Goal: Task Accomplishment & Management: Complete application form

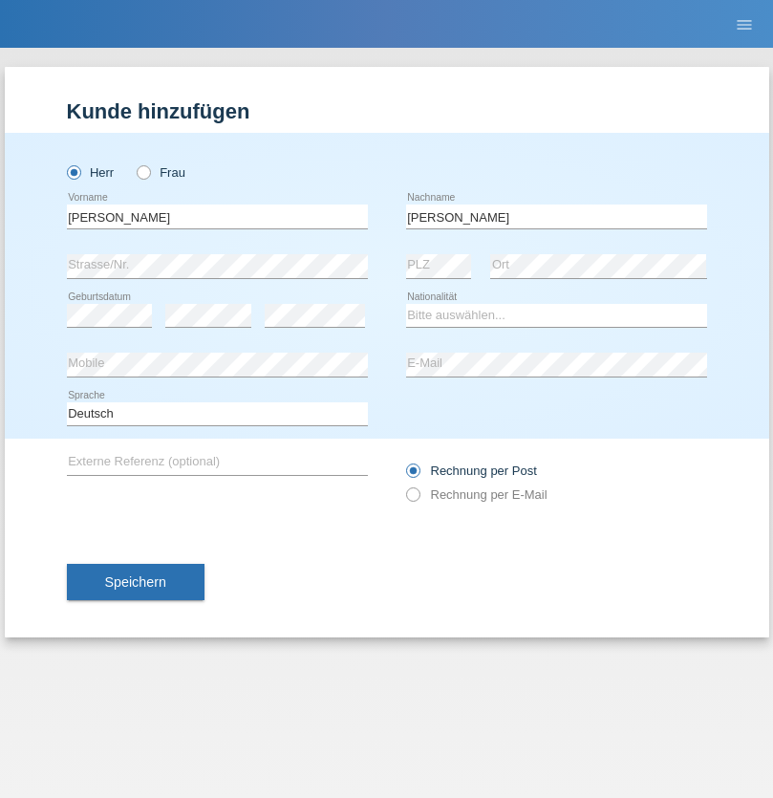
type input "Mohamed"
select select "SY"
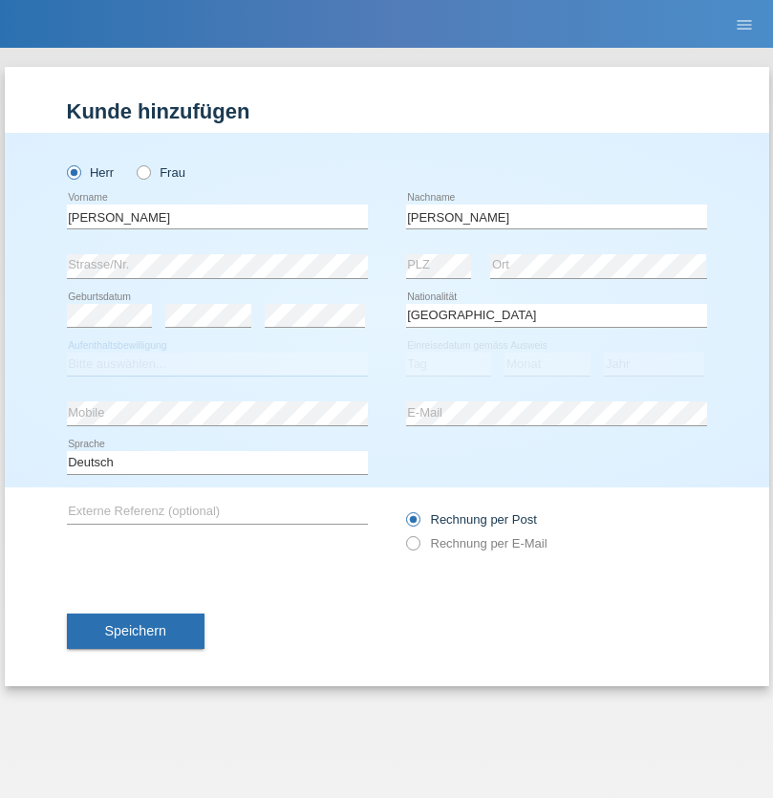
select select "C"
select select "21"
select select "12"
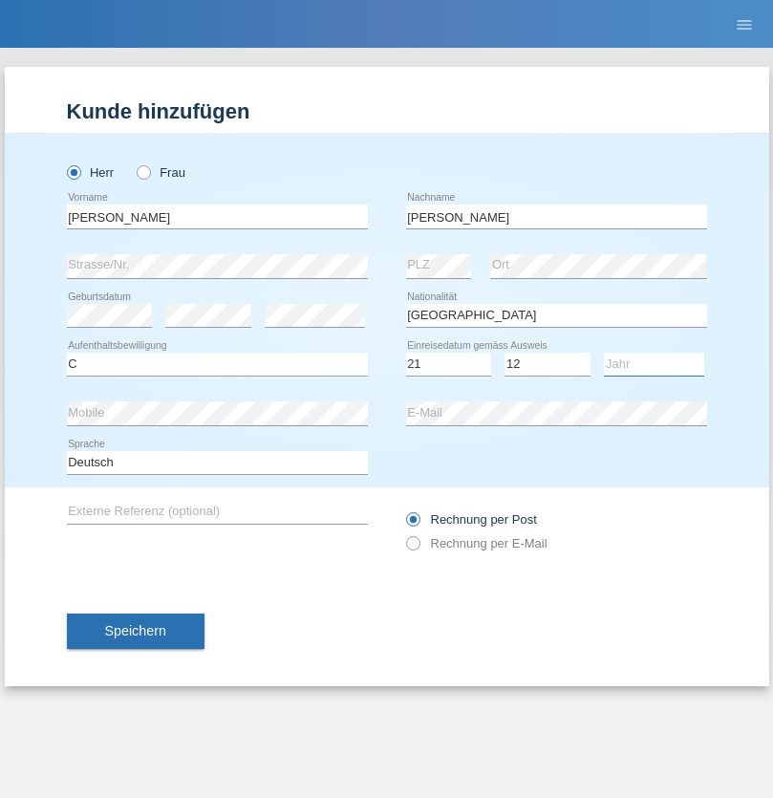
select select "2013"
select select "en"
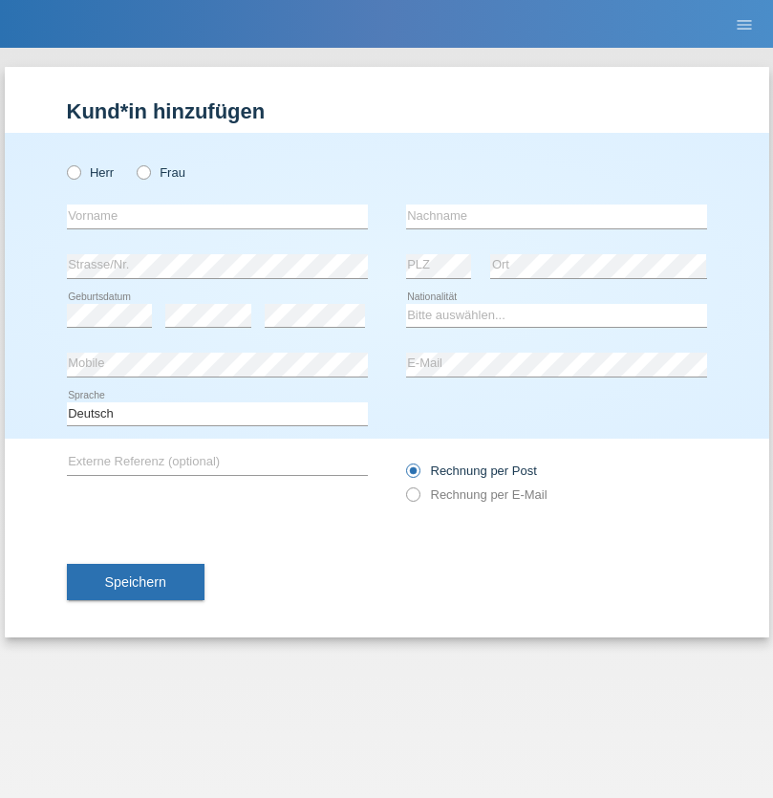
radio input "true"
click at [217, 216] on input "text" at bounding box center [217, 217] width 301 height 24
type input "David"
click at [556, 216] on input "text" at bounding box center [556, 217] width 301 height 24
type input "Senn"
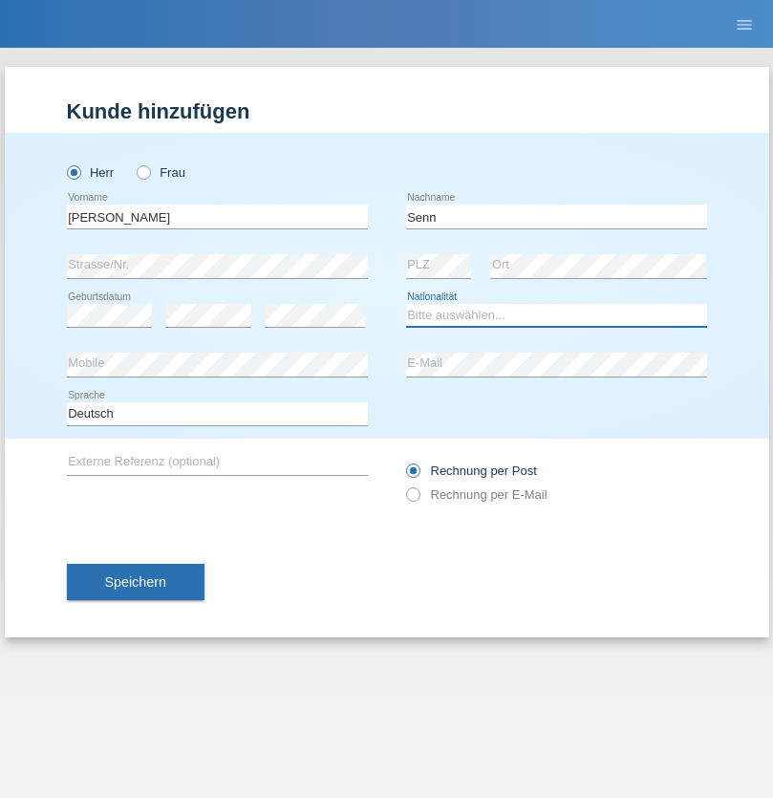
select select "CH"
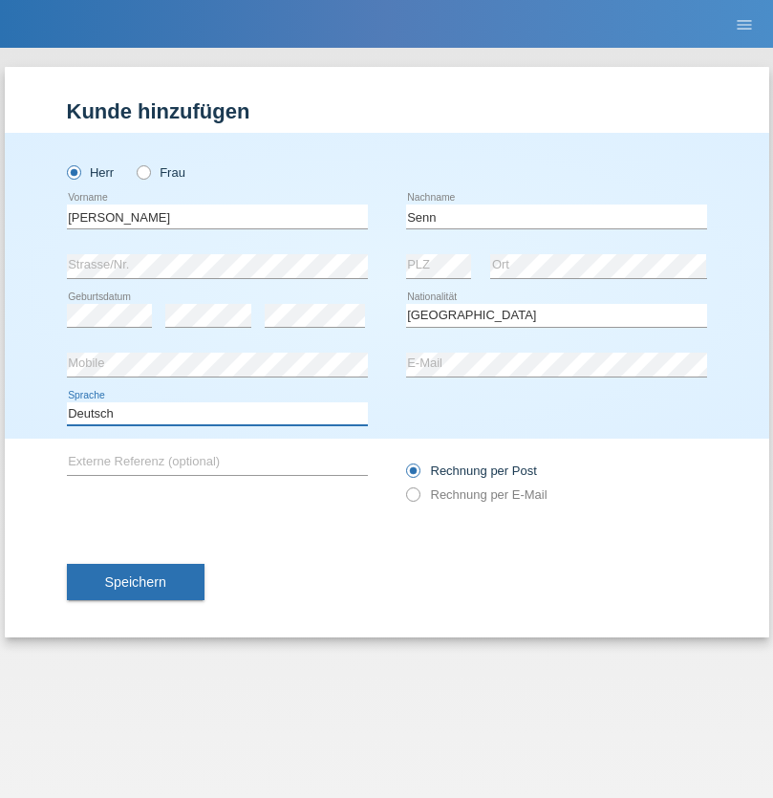
select select "en"
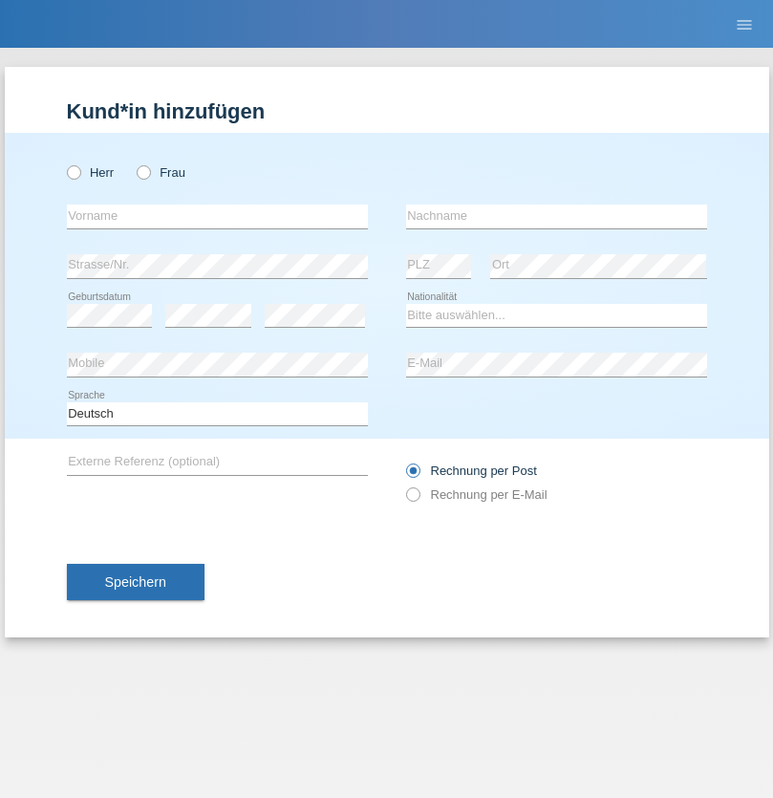
radio input "true"
click at [217, 216] on input "text" at bounding box center [217, 217] width 301 height 24
type input "Petre"
click at [556, 216] on input "text" at bounding box center [556, 217] width 301 height 24
type input "Bujor"
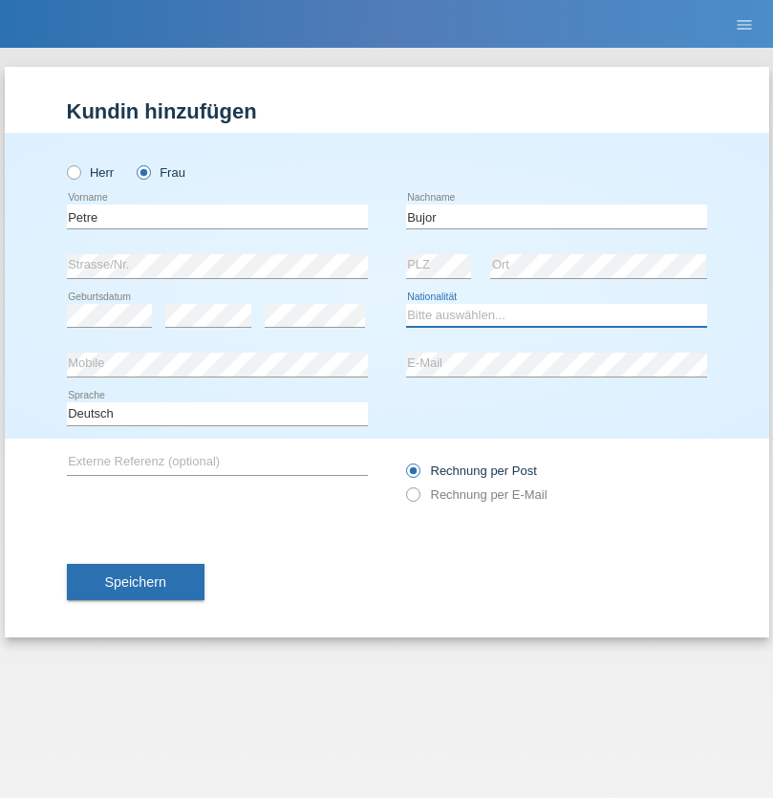
select select "RO"
select select "C"
select select "08"
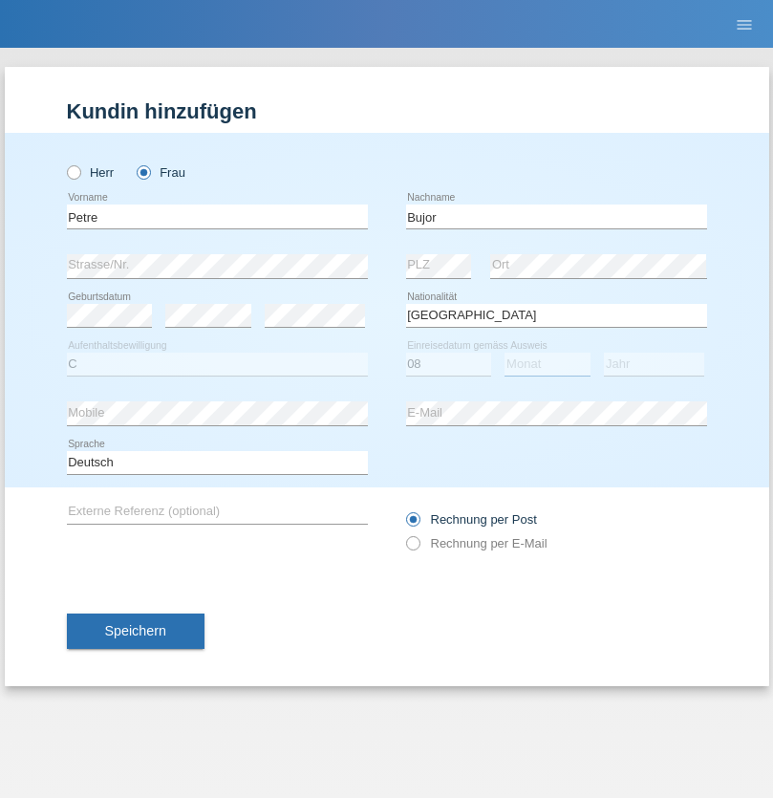
select select "09"
select select "2021"
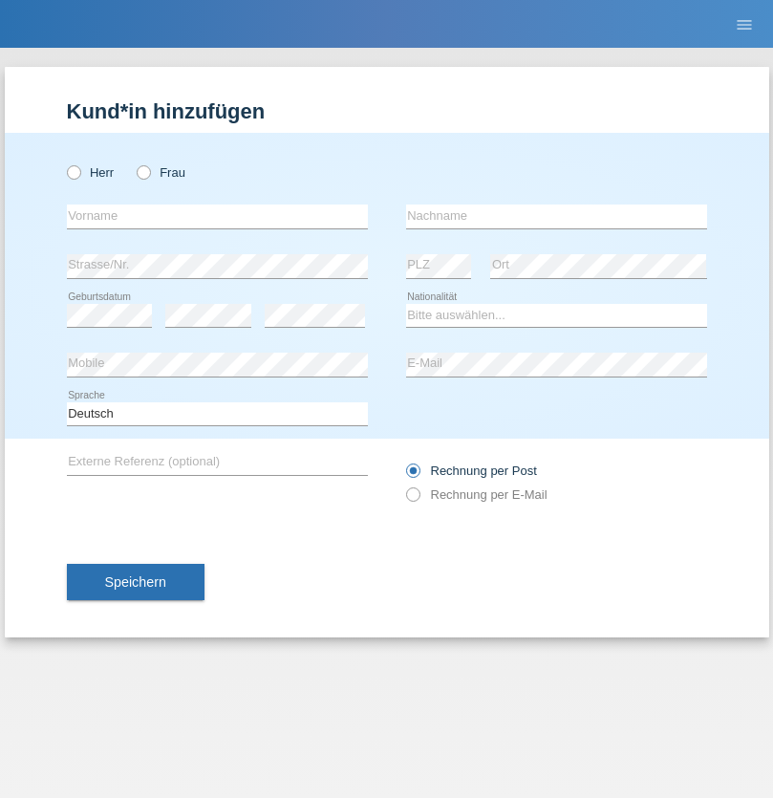
radio input "true"
click at [217, 216] on input "text" at bounding box center [217, 217] width 301 height 24
type input "agnertina"
click at [556, 216] on input "text" at bounding box center [556, 217] width 301 height 24
type input "noshaj"
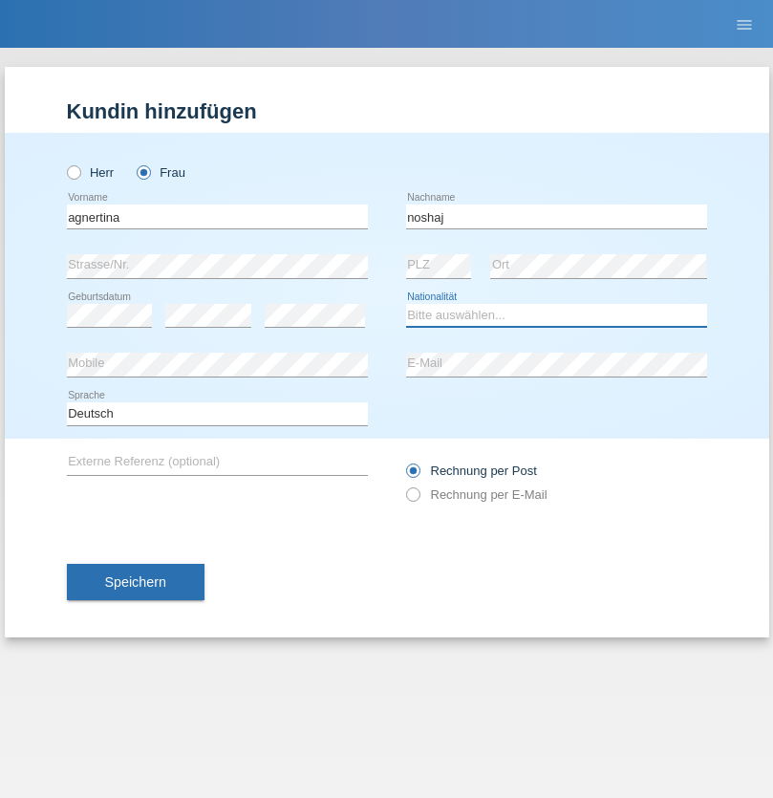
select select "NL"
select select "C"
select select "01"
select select "08"
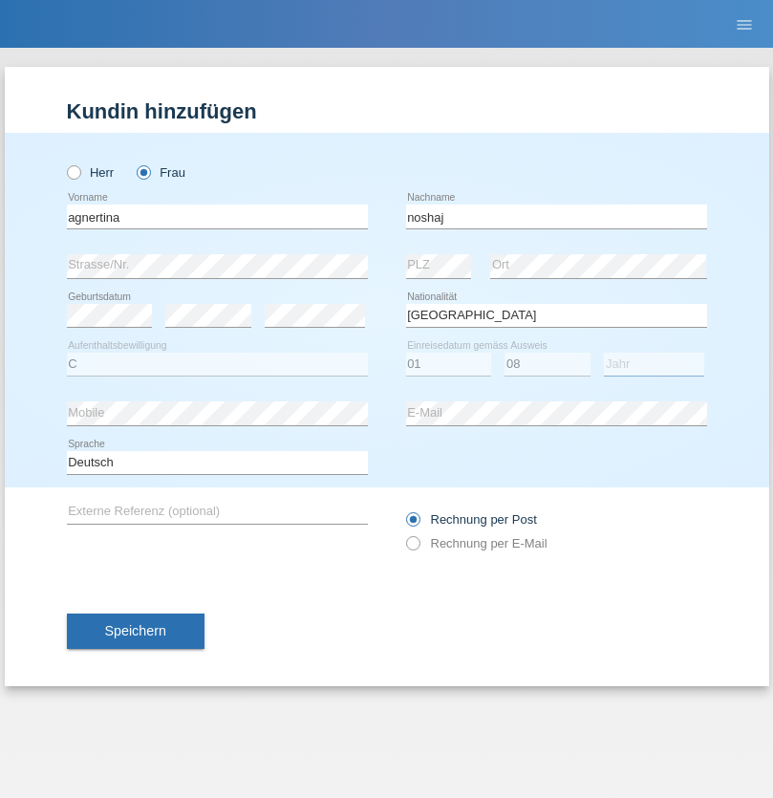
select select "2021"
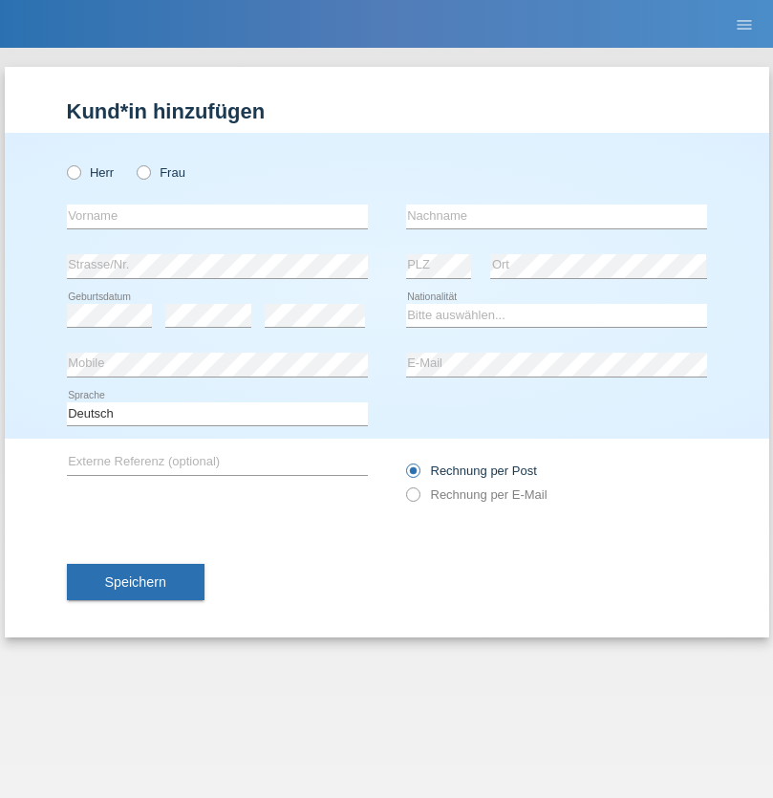
radio input "true"
click at [217, 216] on input "text" at bounding box center [217, 217] width 301 height 24
type input "firat"
click at [556, 216] on input "text" at bounding box center [556, 217] width 301 height 24
type input "kara"
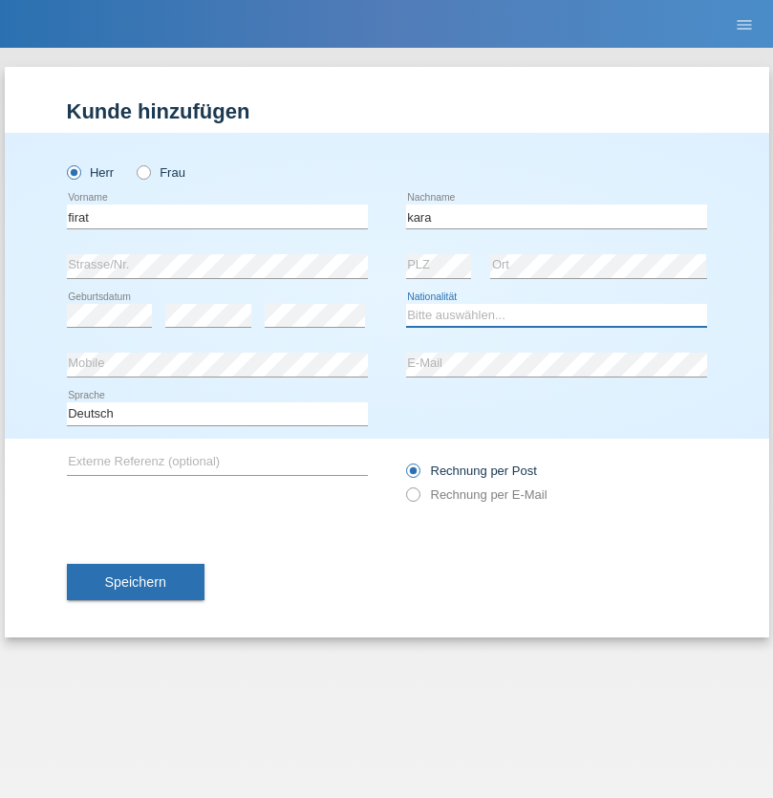
select select "CH"
radio input "true"
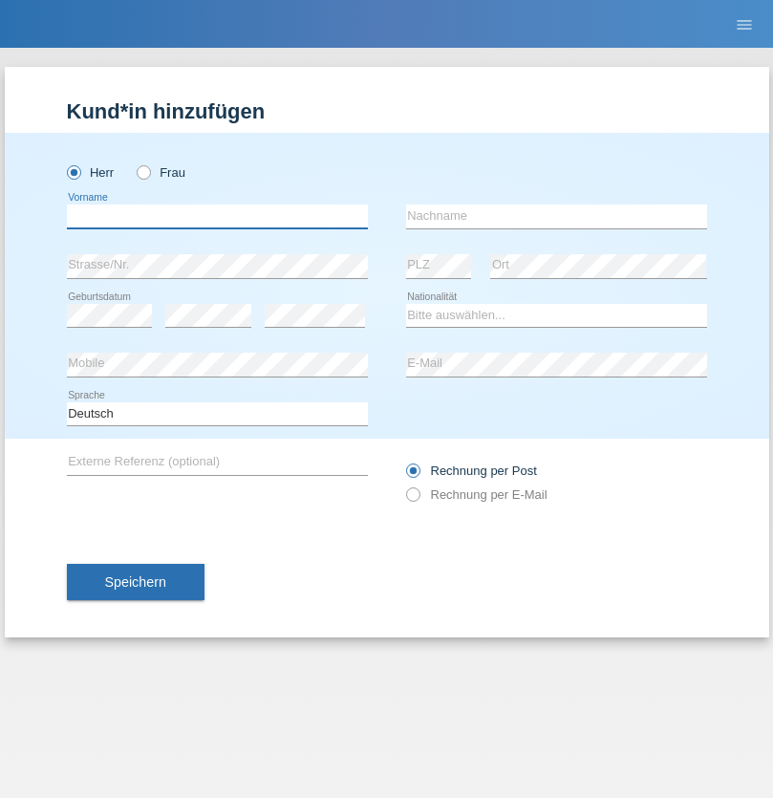
click at [217, 216] on input "text" at bounding box center [217, 217] width 301 height 24
type input "Cristian"
click at [556, 216] on input "text" at bounding box center [556, 217] width 301 height 24
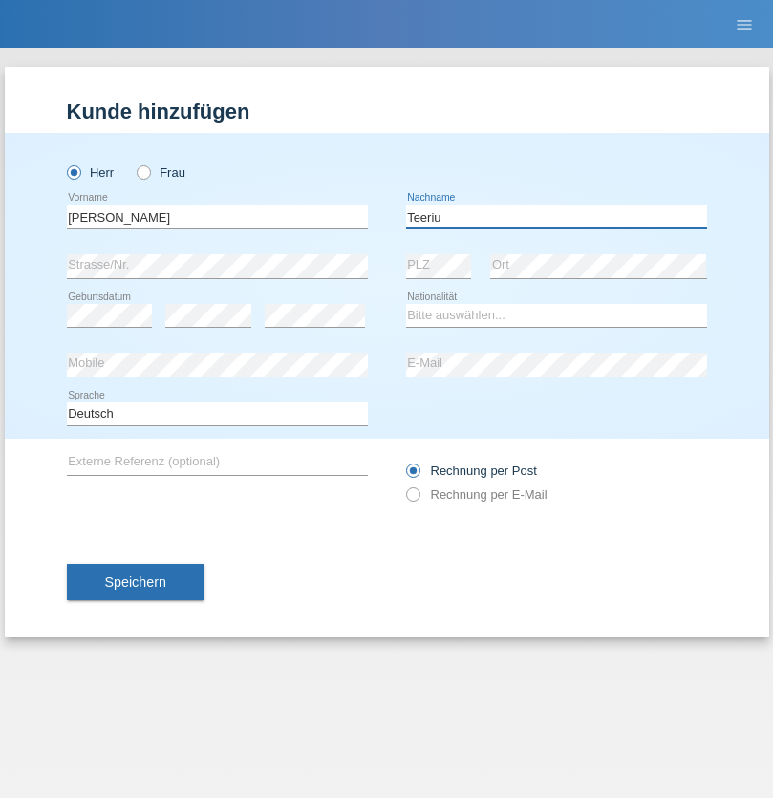
type input "Teeriu"
select select "RO"
select select "C"
select select "08"
select select "09"
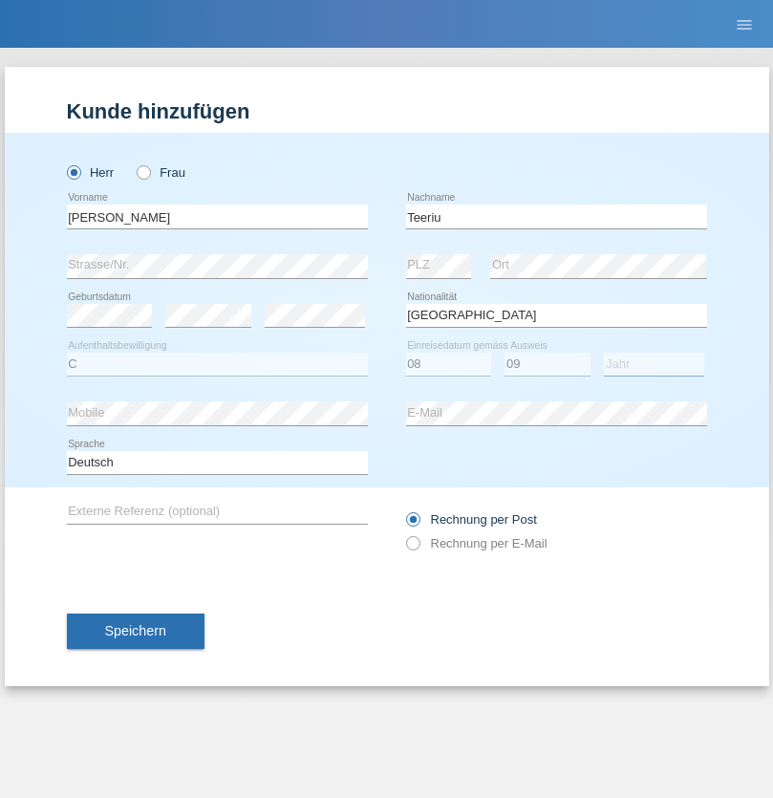
select select "2021"
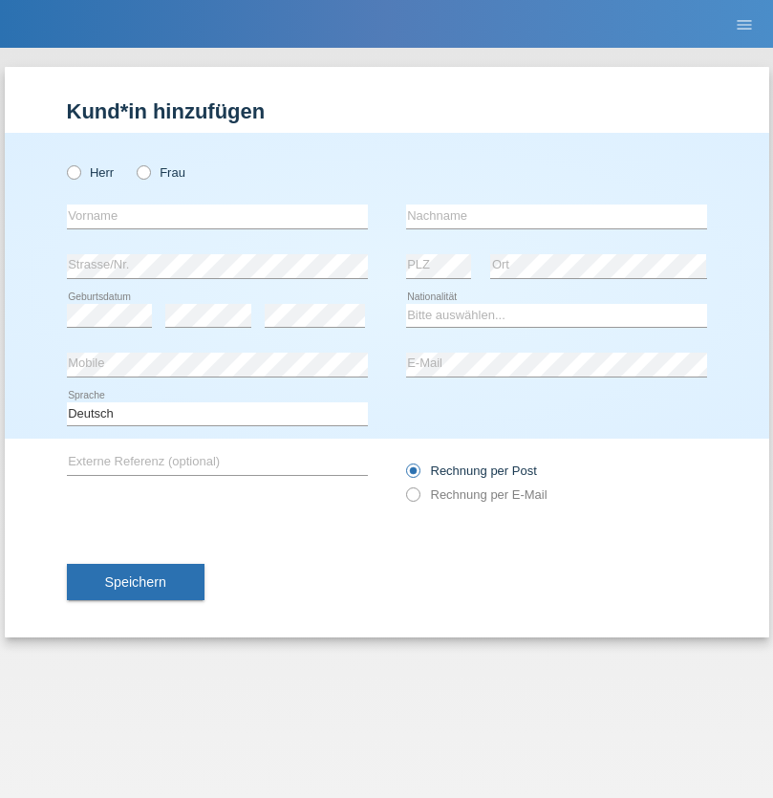
radio input "true"
click at [217, 216] on input "text" at bounding box center [217, 217] width 301 height 24
type input "[PERSON_NAME]"
click at [556, 216] on input "text" at bounding box center [556, 217] width 301 height 24
type input "Dössegger"
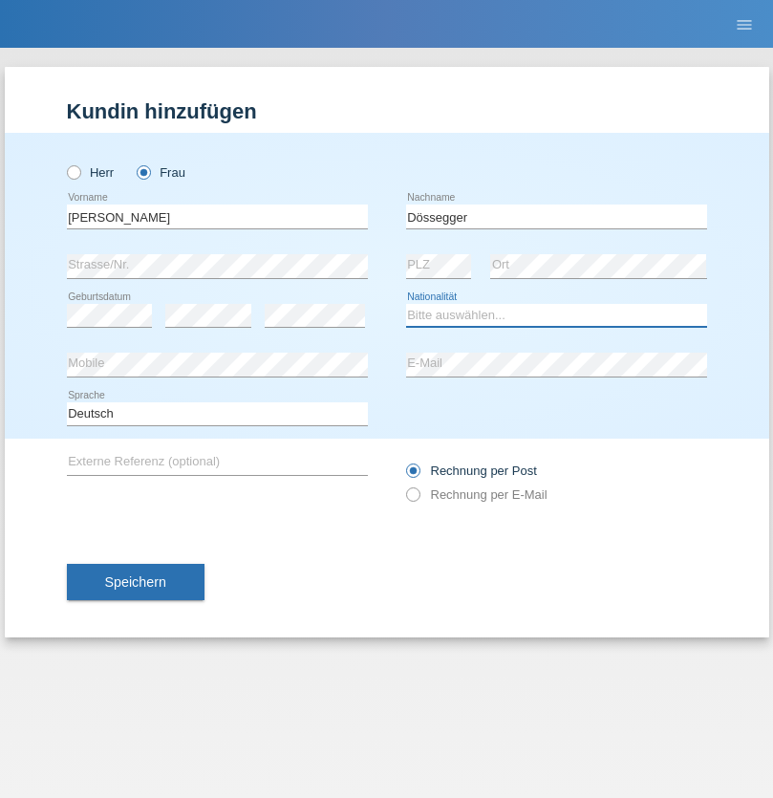
select select "CH"
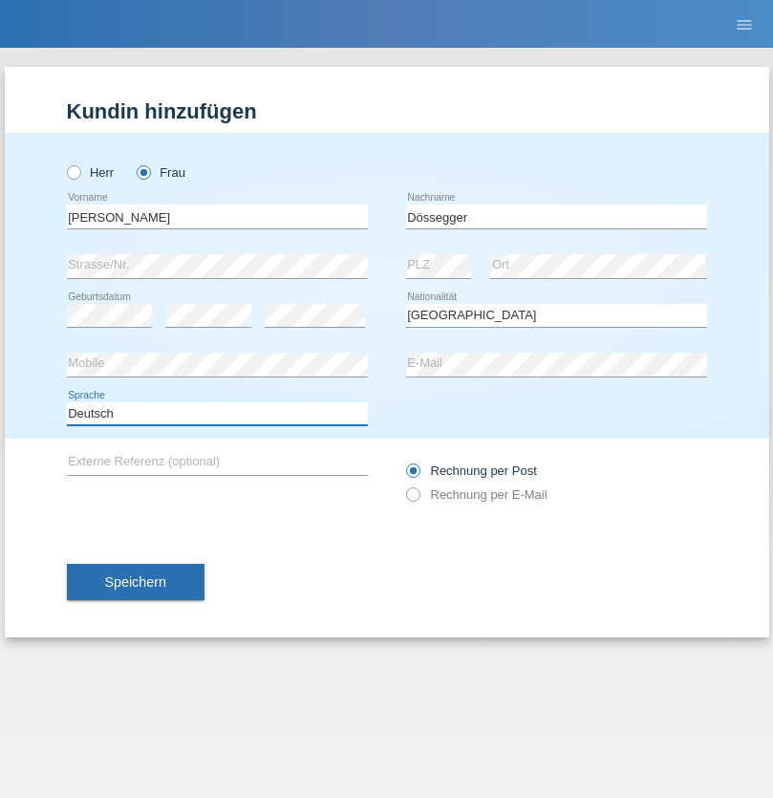
select select "en"
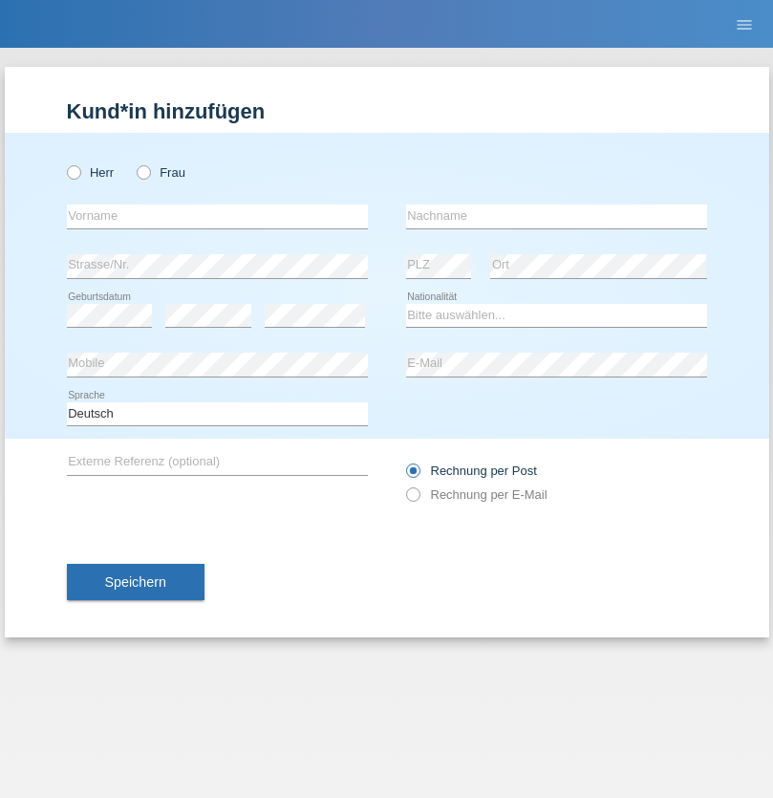
radio input "true"
click at [217, 216] on input "text" at bounding box center [217, 217] width 301 height 24
type input "Senije"
click at [556, 216] on input "text" at bounding box center [556, 217] width 301 height 24
type input "Rama"
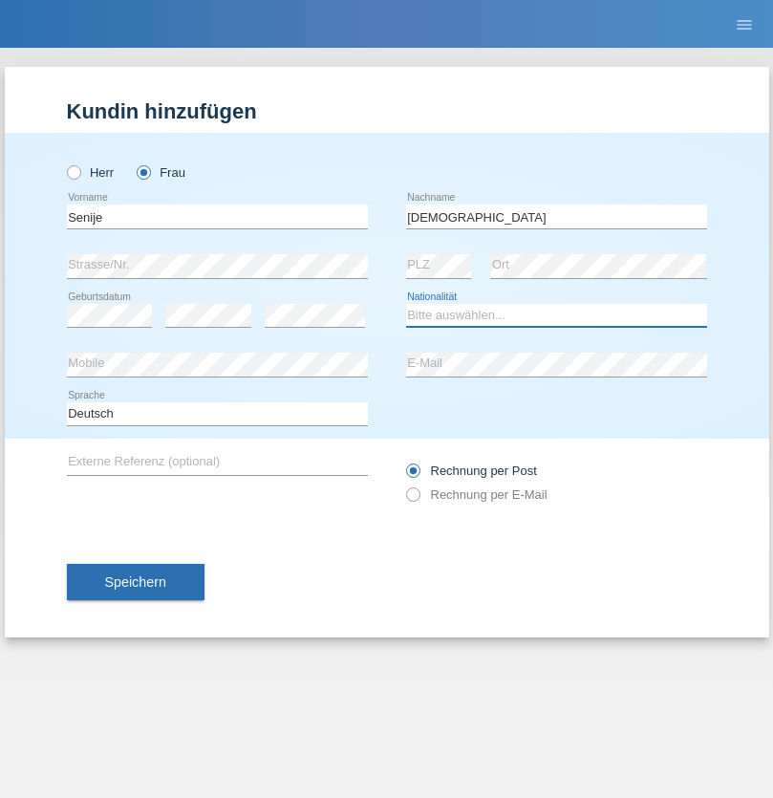
select select "CH"
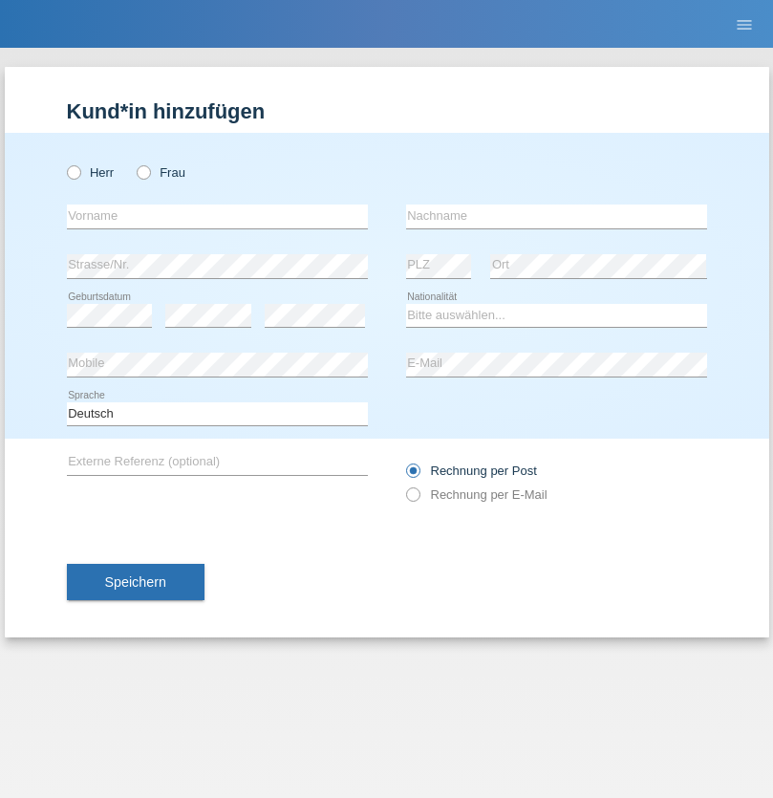
radio input "true"
click at [217, 216] on input "text" at bounding box center [217, 217] width 301 height 24
type input "Andy"
click at [556, 216] on input "text" at bounding box center [556, 217] width 301 height 24
type input "Priestley"
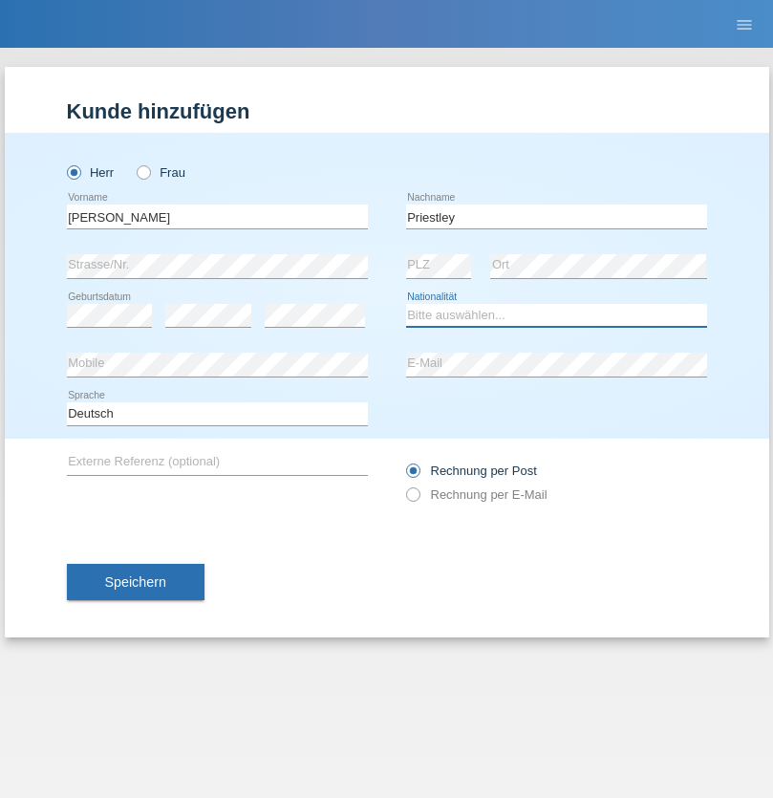
select select "CH"
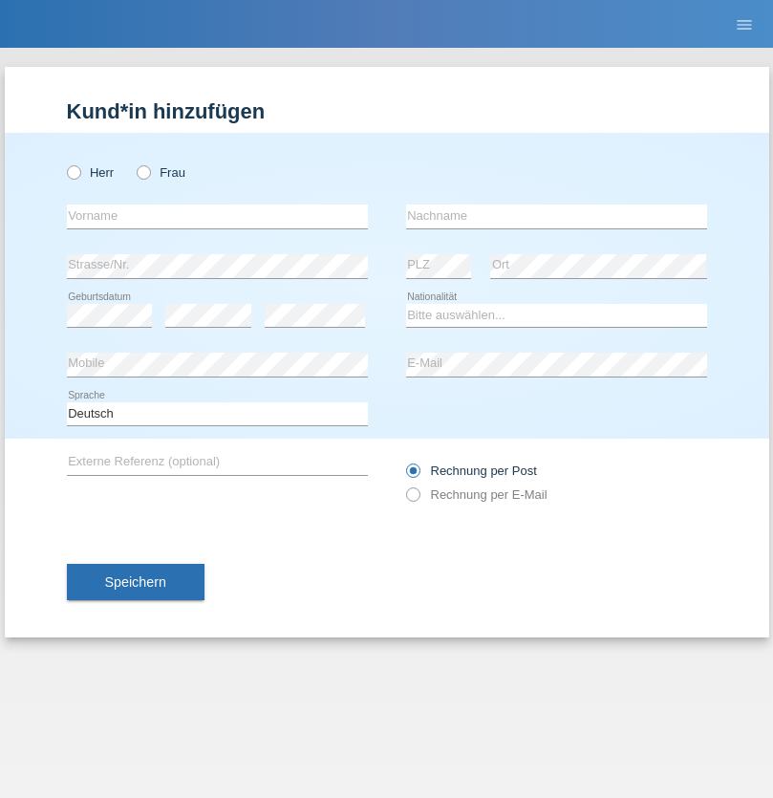
radio input "true"
click at [217, 216] on input "text" at bounding box center [217, 217] width 301 height 24
type input "[PERSON_NAME]"
click at [556, 216] on input "text" at bounding box center [556, 217] width 301 height 24
type input "Fortugno"
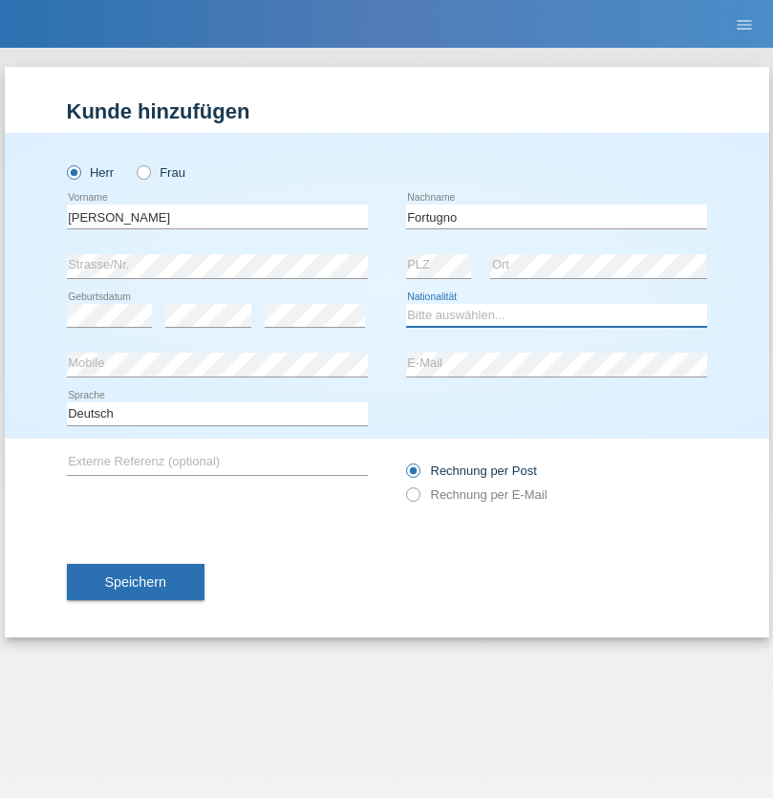
select select "IT"
select select "C"
select select "09"
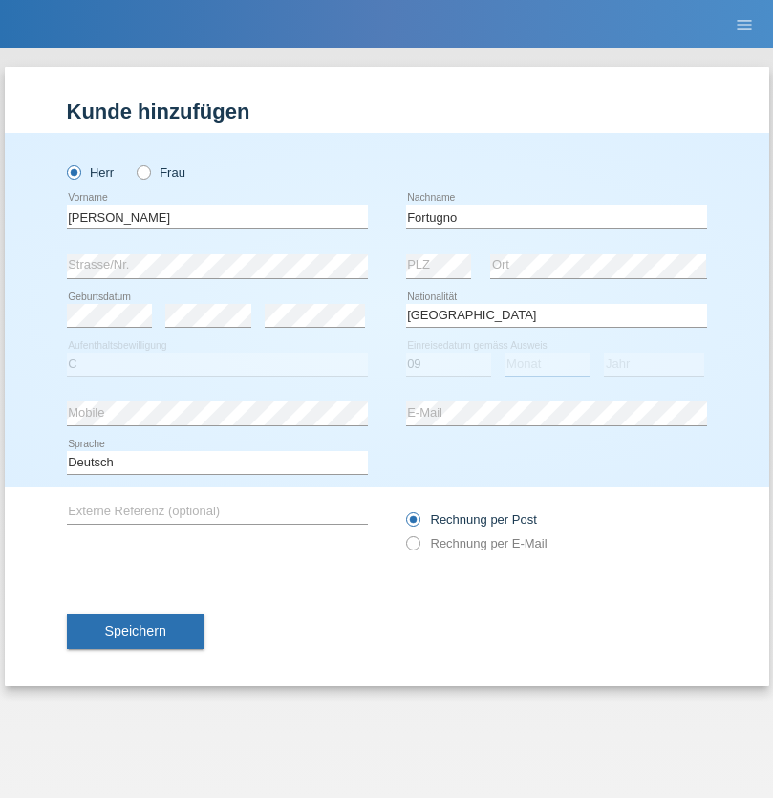
select select "08"
select select "2006"
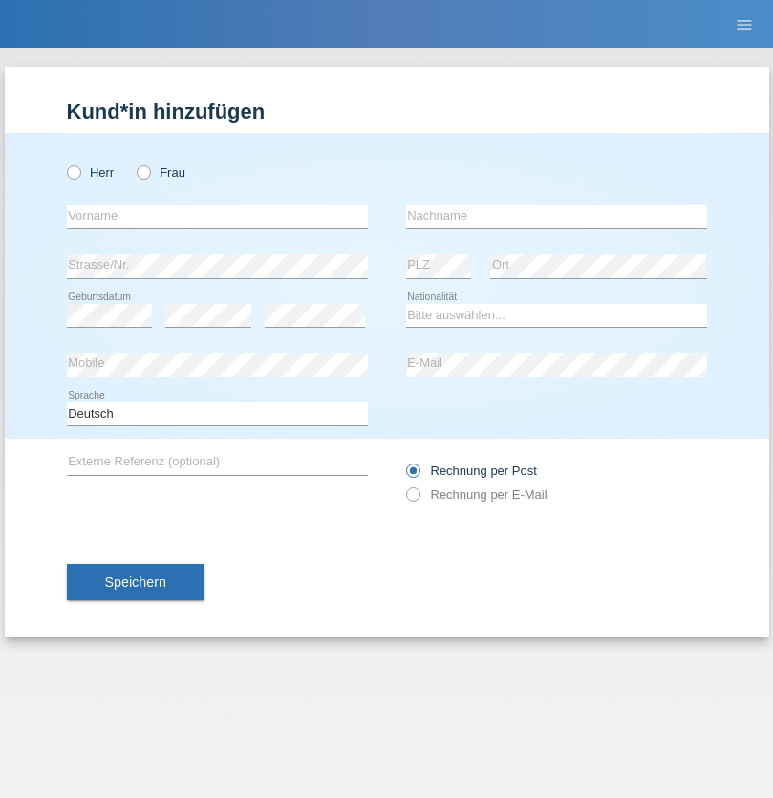
radio input "true"
click at [217, 216] on input "text" at bounding box center [217, 217] width 301 height 24
type input "[PERSON_NAME]"
click at [556, 216] on input "text" at bounding box center [556, 217] width 301 height 24
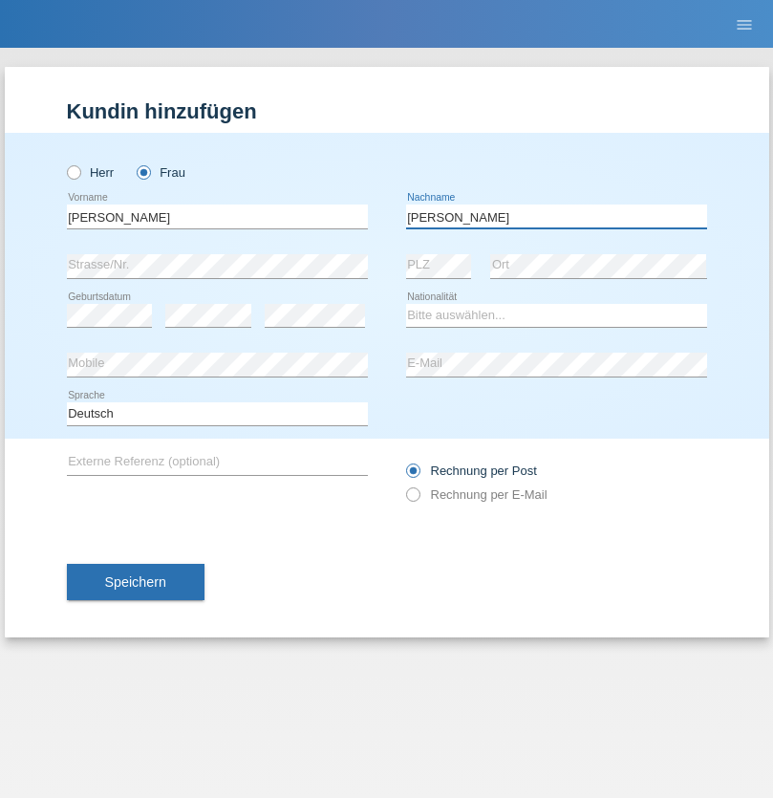
type input "[PERSON_NAME]"
select select "UA"
select select "C"
select select "23"
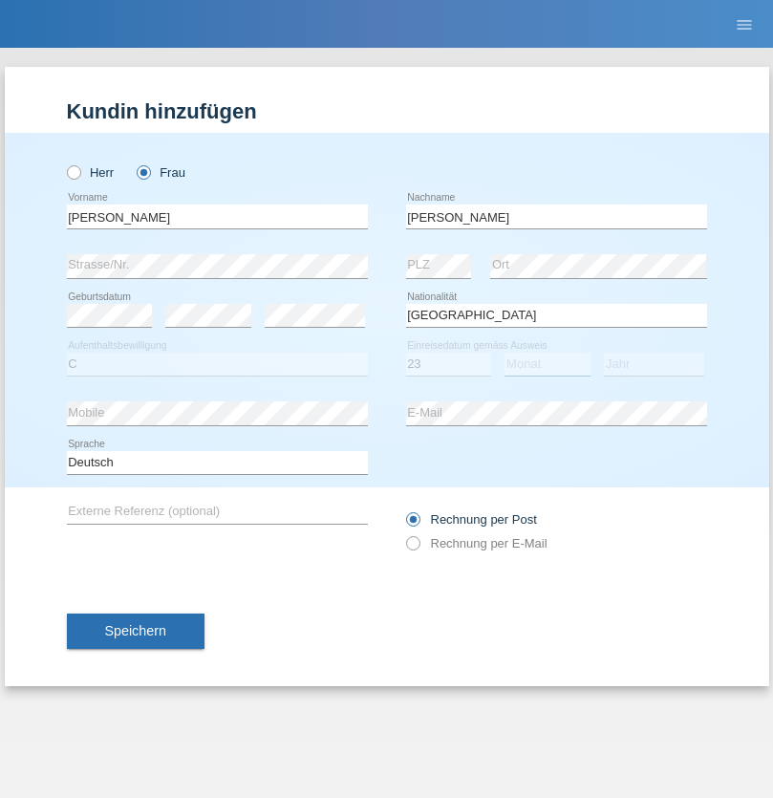
select select "10"
select select "2021"
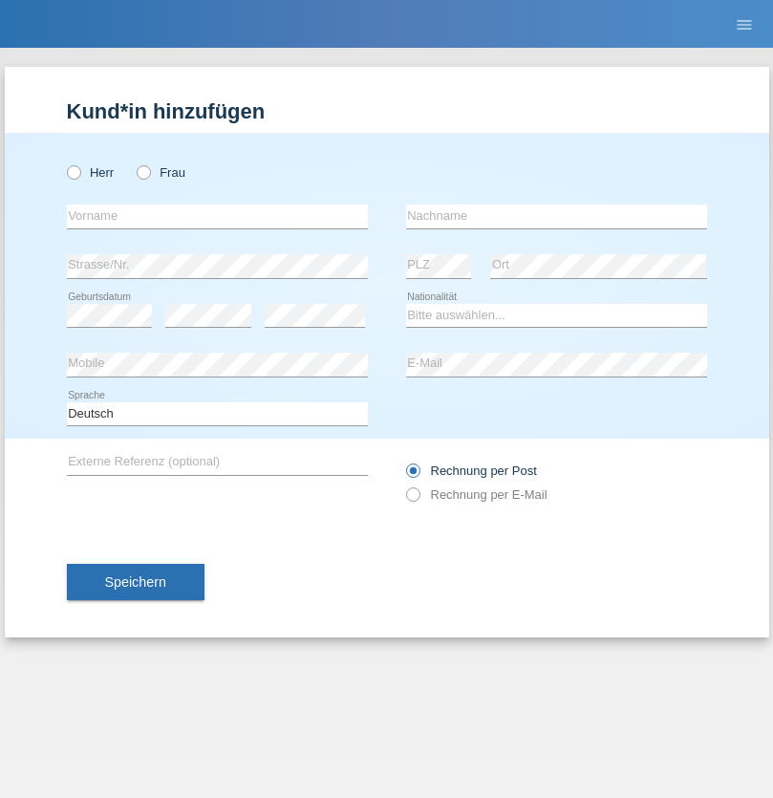
radio input "true"
click at [217, 216] on input "text" at bounding box center [217, 217] width 301 height 24
type input "Nuria"
click at [556, 216] on input "text" at bounding box center [556, 217] width 301 height 24
type input "D'Antino"
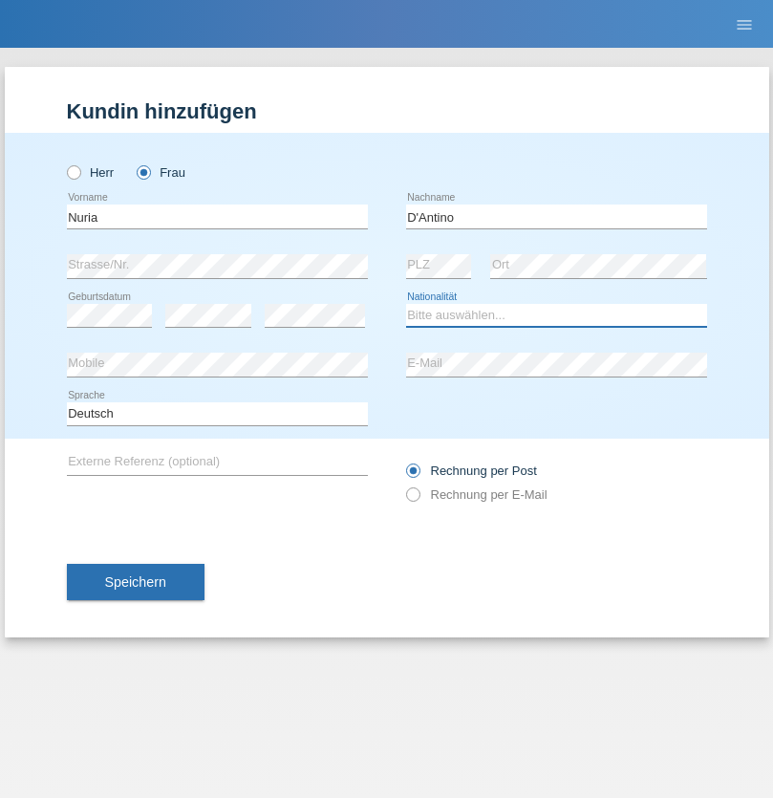
select select "CH"
